Goal: Connect with others: Connect with others

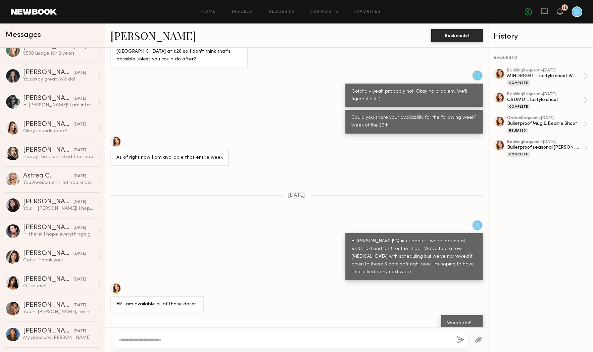
scroll to position [711, 0]
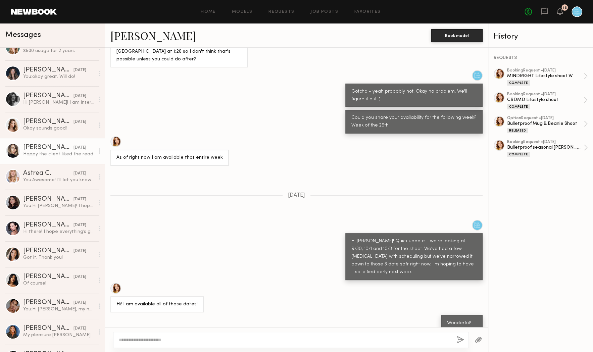
click at [44, 149] on div "[PERSON_NAME]" at bounding box center [48, 147] width 50 height 7
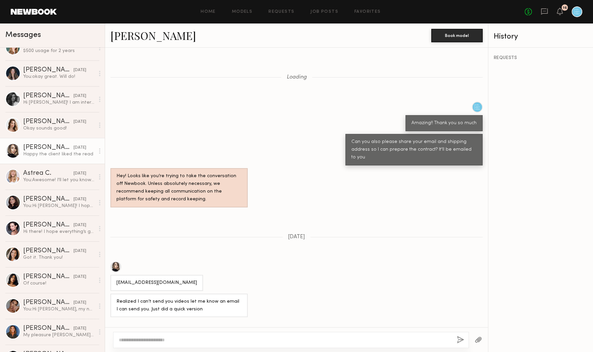
scroll to position [381, 0]
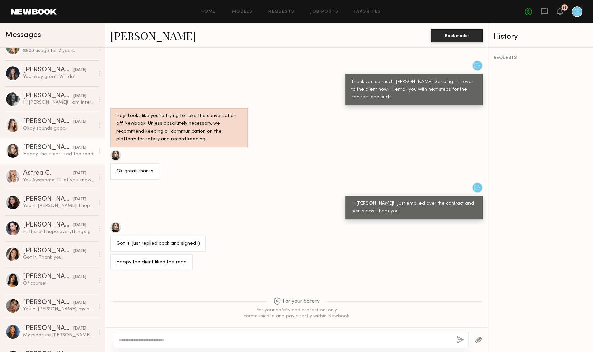
click at [127, 38] on link "[PERSON_NAME]" at bounding box center [153, 35] width 86 height 14
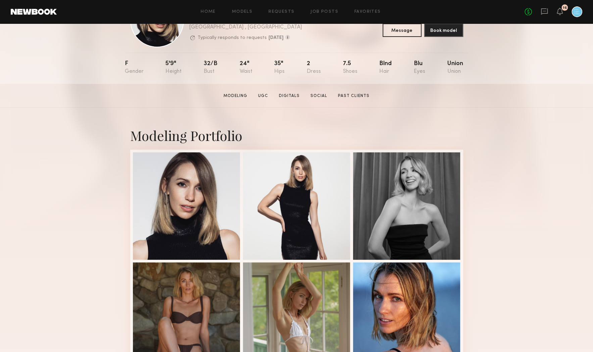
scroll to position [47, 0]
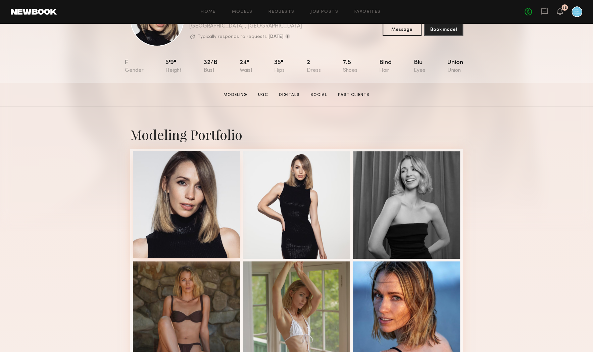
click at [135, 233] on div at bounding box center [186, 204] width 107 height 107
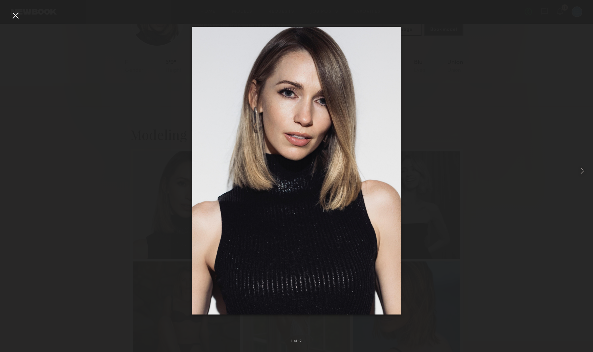
click at [485, 235] on div at bounding box center [296, 171] width 593 height 320
click at [471, 119] on div at bounding box center [296, 171] width 593 height 320
click at [12, 19] on div at bounding box center [15, 15] width 11 height 11
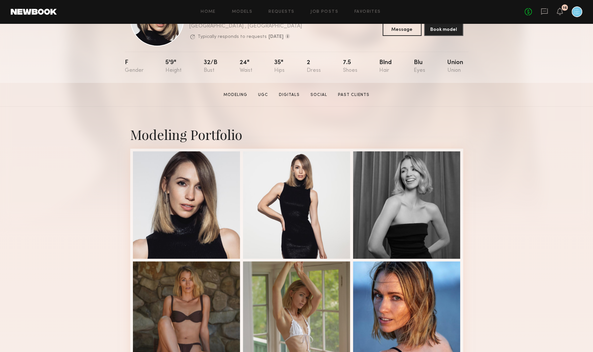
scroll to position [0, 0]
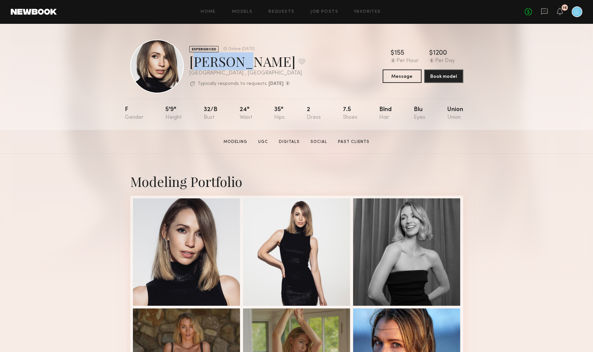
drag, startPoint x: 230, startPoint y: 61, endPoint x: 190, endPoint y: 62, distance: 39.6
click at [190, 62] on div "Kaitlyn R. Favorite" at bounding box center [247, 61] width 116 height 18
copy div "Kaitlyn"
click at [309, 67] on div "EXPERIENCED Online 1d ago Kaitlyn R. Favorite Los Angeles , CA Typically respon…" at bounding box center [296, 67] width 333 height 54
